Goal: Information Seeking & Learning: Check status

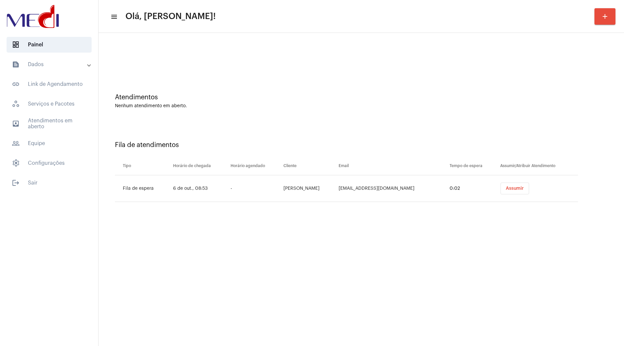
click at [50, 66] on mat-panel-title "text_snippet_outlined Dados" at bounding box center [50, 64] width 76 height 8
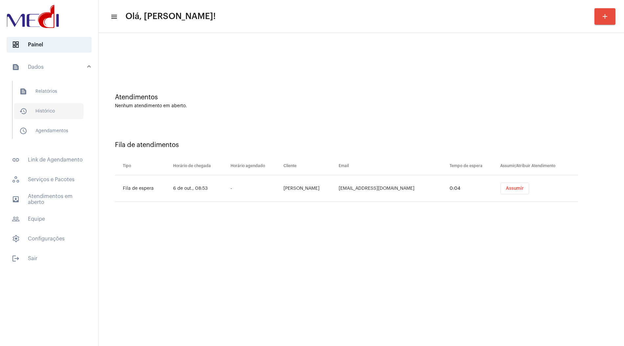
click at [48, 115] on span "history_outlined Histórico" at bounding box center [48, 111] width 69 height 16
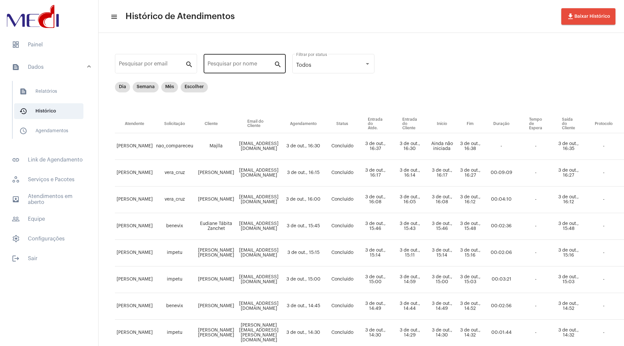
click at [227, 64] on input "Pesquisar por nome" at bounding box center [241, 65] width 66 height 6
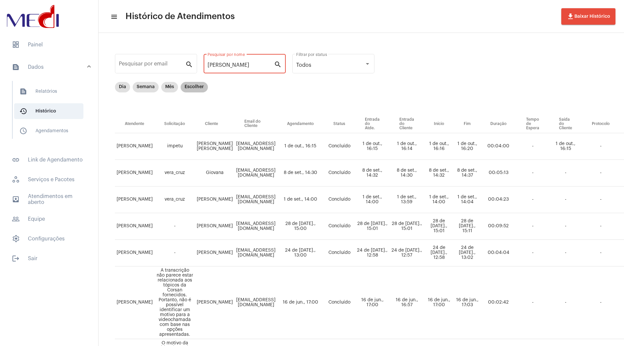
type input "[PERSON_NAME]"
click at [193, 88] on mat-chip "Escolher" at bounding box center [194, 87] width 27 height 11
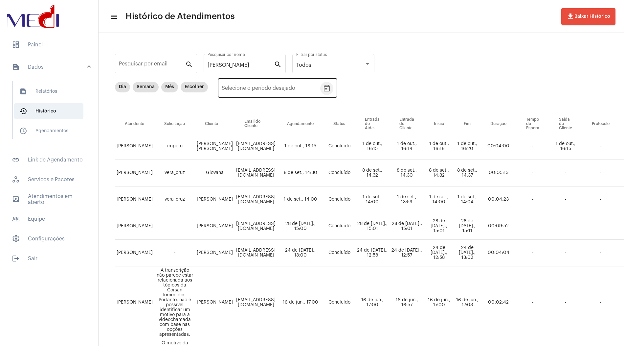
click at [324, 87] on icon "Open calendar" at bounding box center [327, 88] width 8 height 8
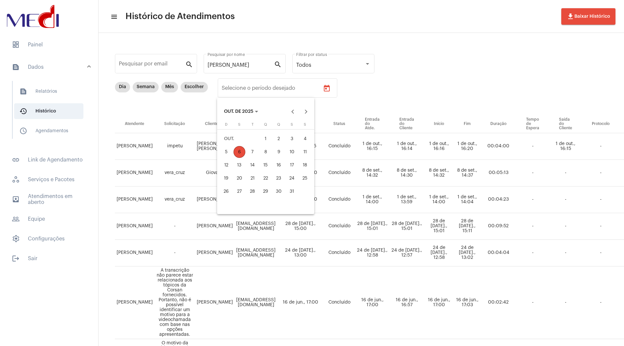
click at [295, 141] on div "3" at bounding box center [292, 139] width 12 height 12
type input "[DATE]"
click at [295, 141] on div "3" at bounding box center [292, 139] width 12 height 12
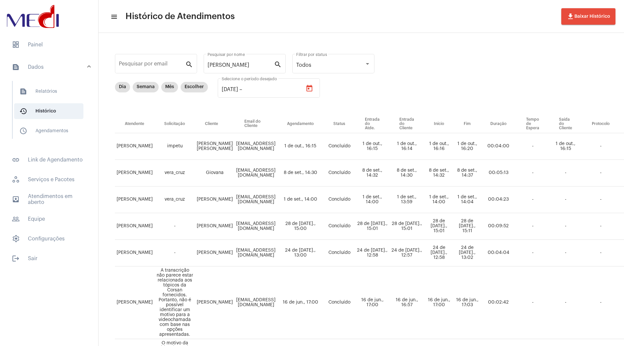
type input "[DATE]"
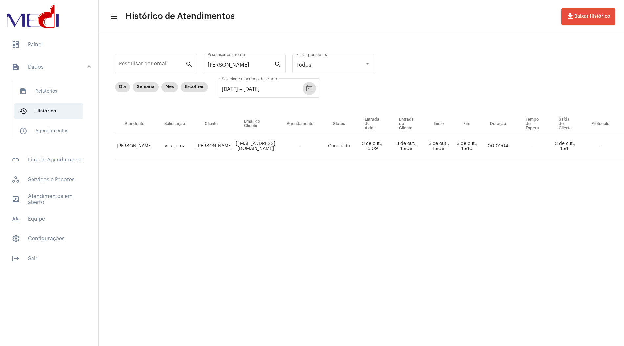
scroll to position [0, 147]
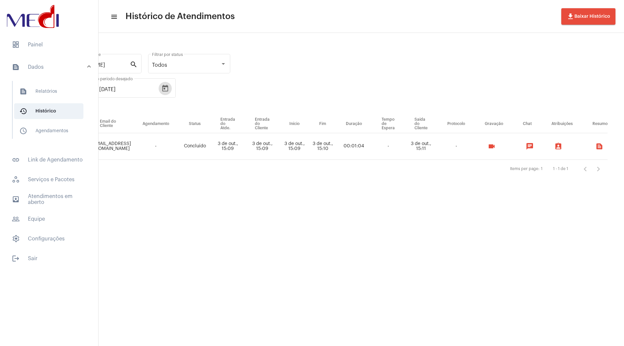
click at [490, 147] on mat-icon "videocam" at bounding box center [492, 146] width 8 height 8
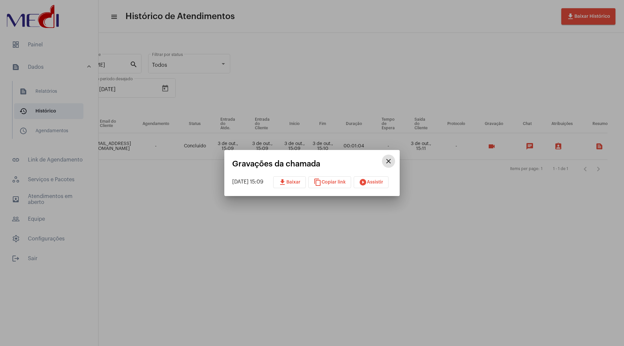
click at [378, 182] on span "play_circle_filled Assistir" at bounding box center [371, 182] width 24 height 5
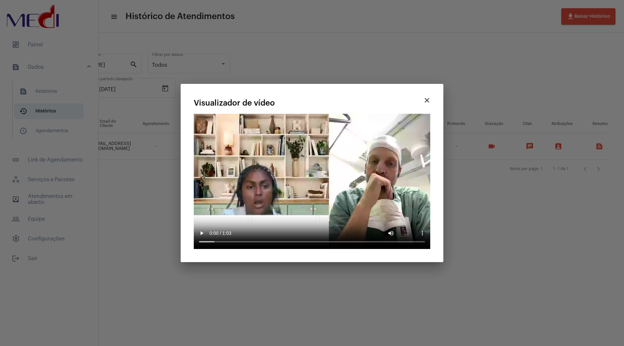
click at [427, 99] on mat-icon "close" at bounding box center [427, 100] width 8 height 8
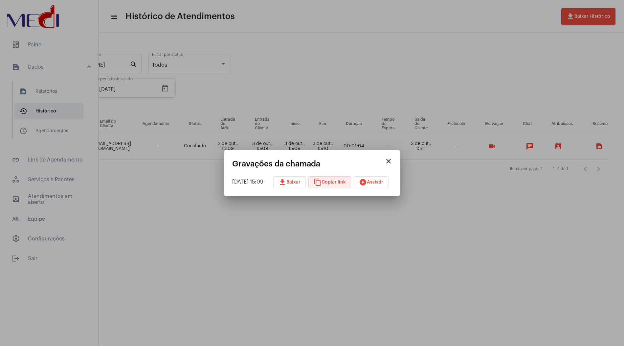
click at [322, 183] on mat-icon "content_copy" at bounding box center [318, 182] width 8 height 8
